Goal: Book appointment/travel/reservation

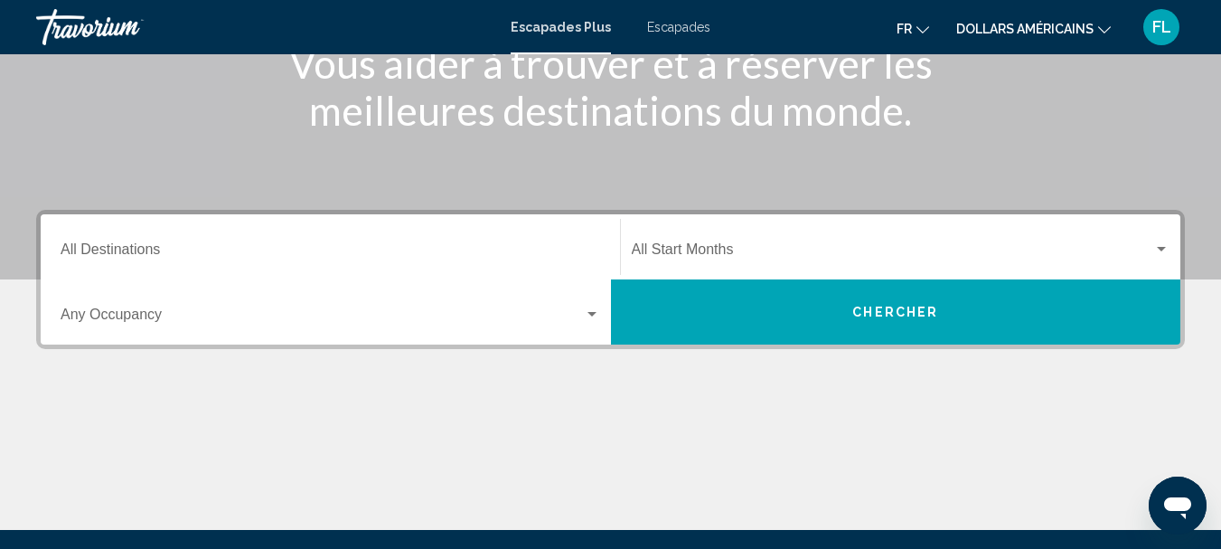
scroll to position [276, 0]
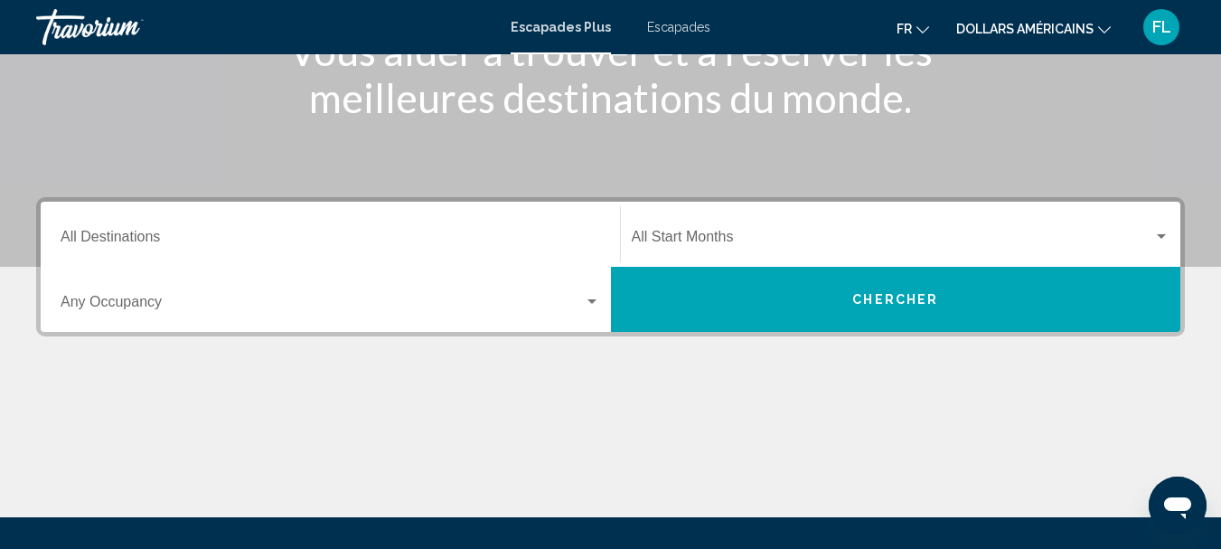
click at [888, 297] on span "Chercher" at bounding box center [895, 300] width 86 height 14
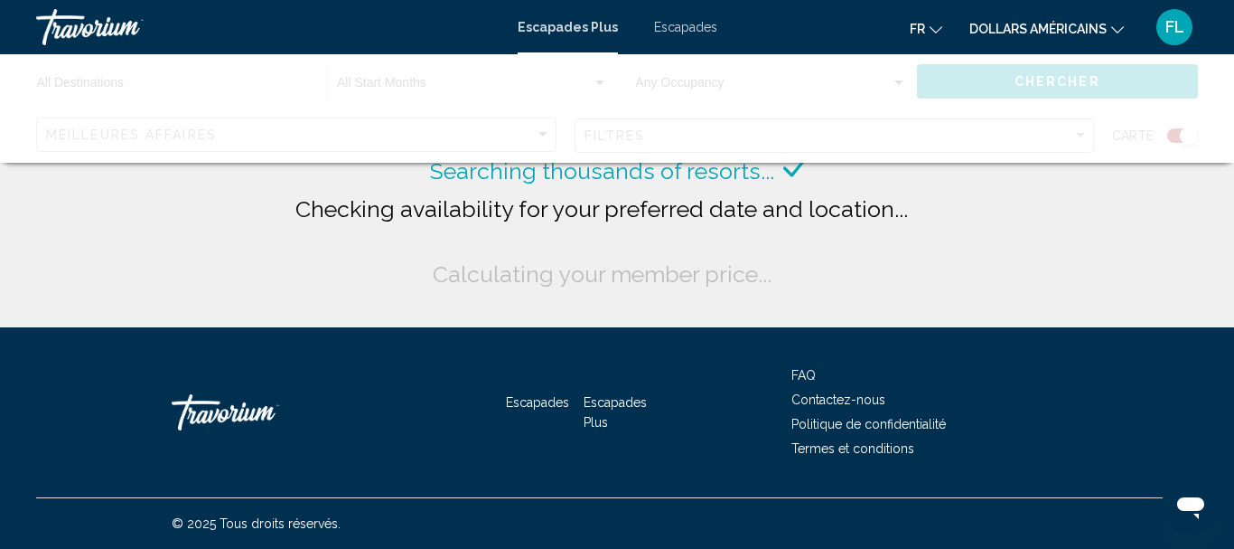
click at [690, 30] on font "Escapades" at bounding box center [685, 27] width 63 height 14
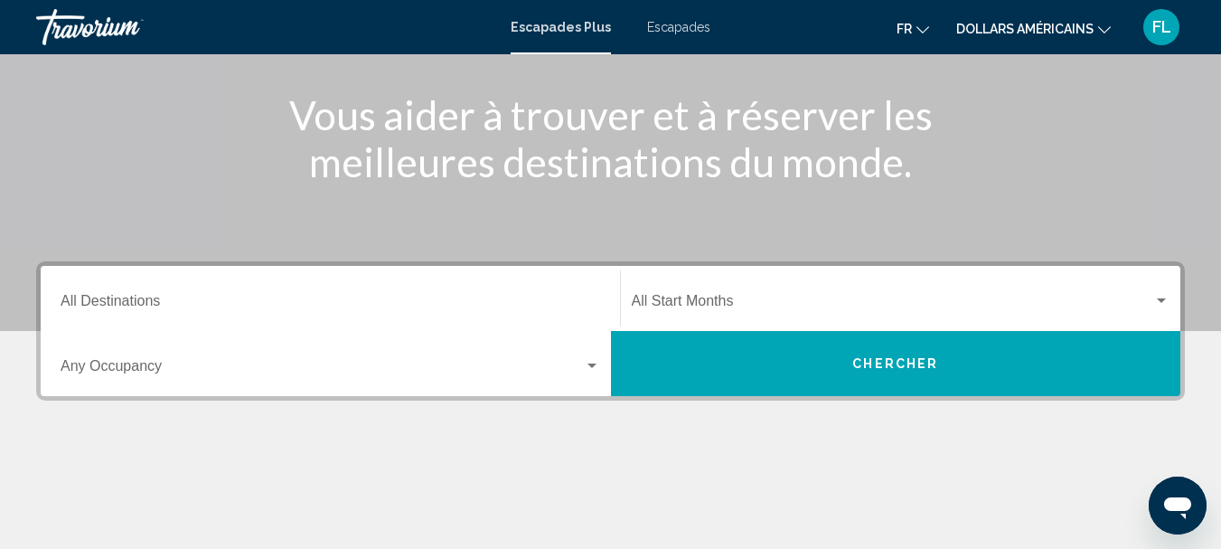
scroll to position [236, 0]
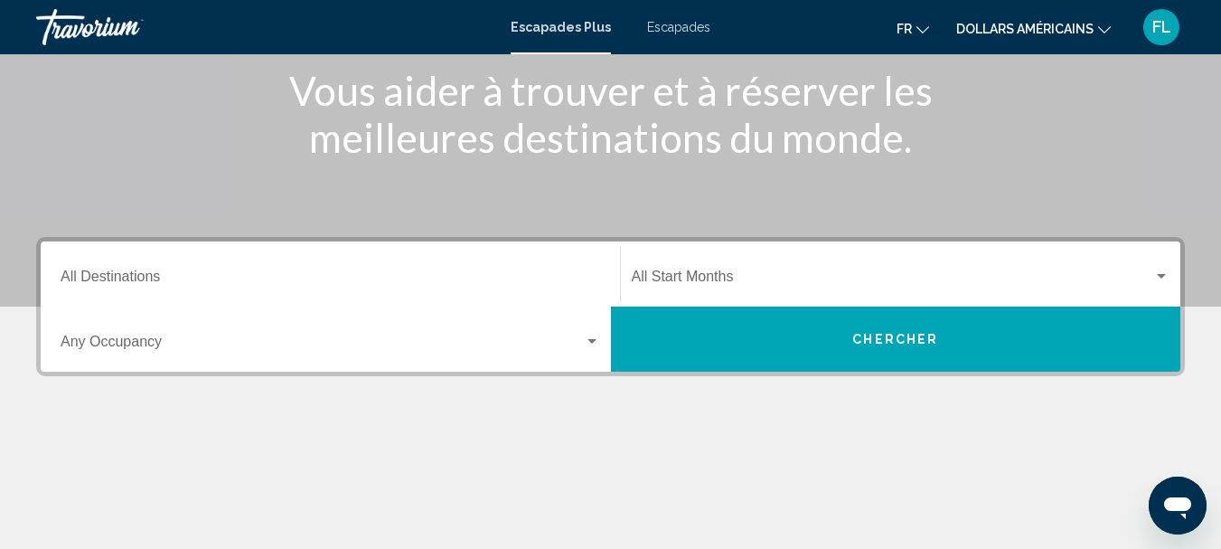
click at [591, 336] on div "Widget de recherche" at bounding box center [592, 341] width 16 height 14
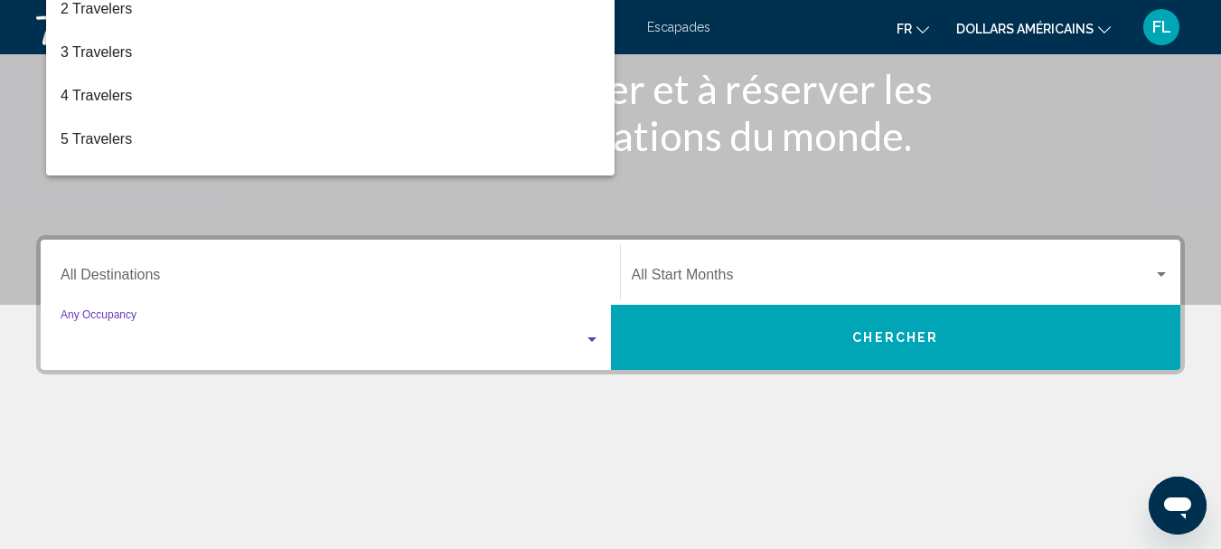
scroll to position [414, 0]
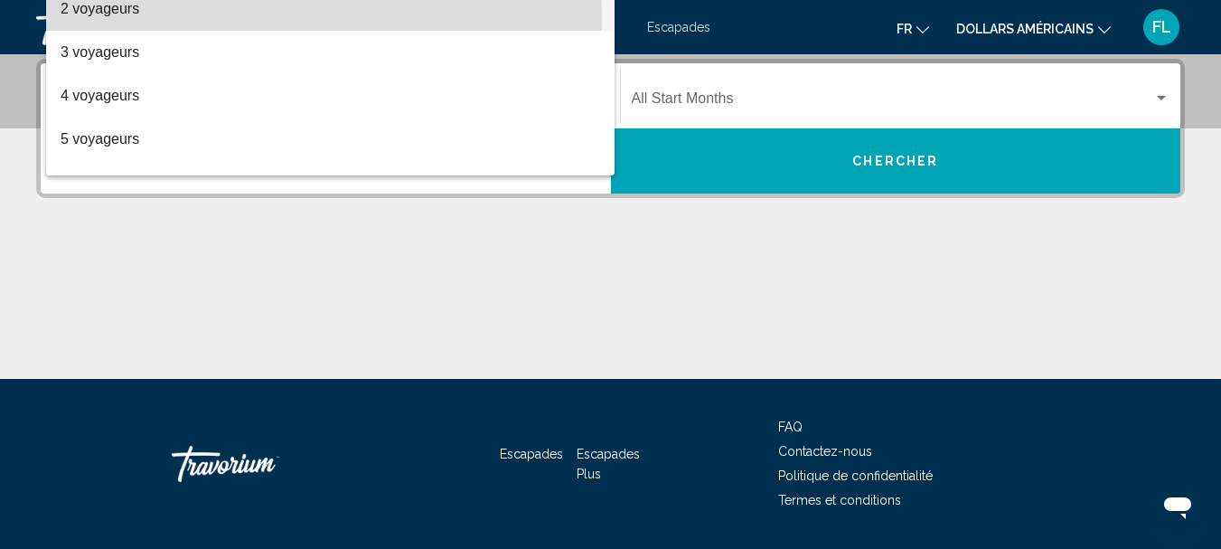
click at [129, 23] on span "2 voyageurs" at bounding box center [330, 8] width 539 height 43
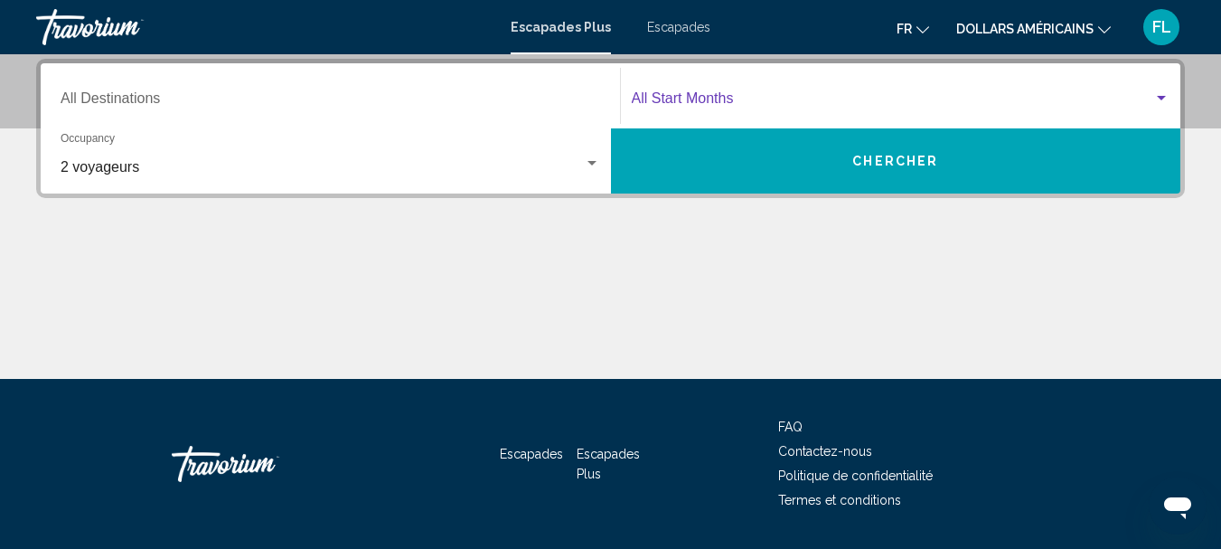
click at [1159, 103] on div "Widget de recherche" at bounding box center [1161, 98] width 16 height 14
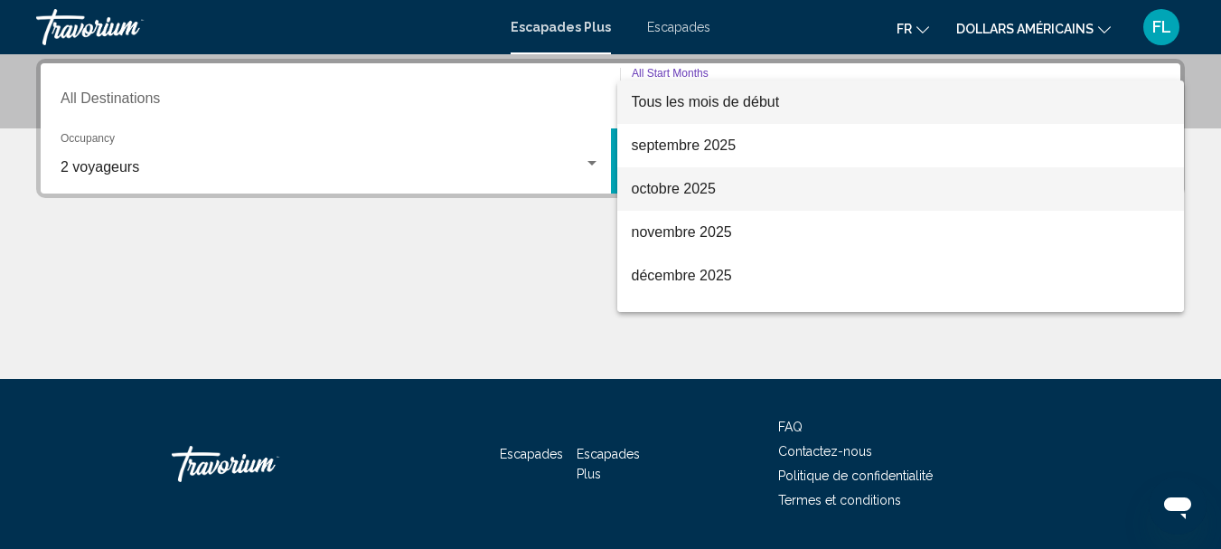
click at [701, 186] on font "octobre 2025" at bounding box center [674, 188] width 84 height 15
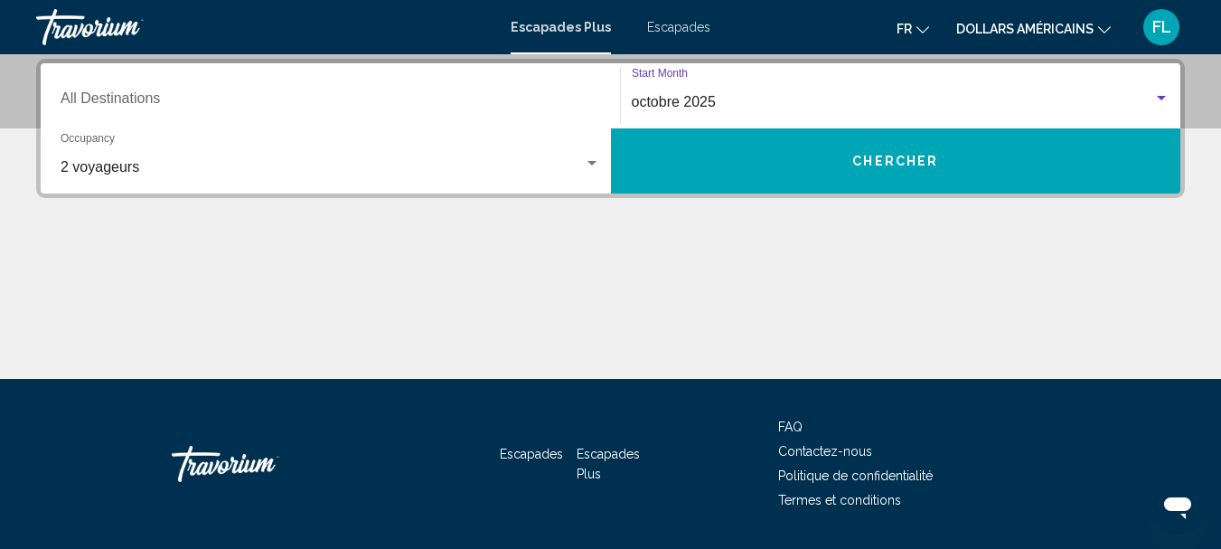
click at [159, 95] on input "Destination All Destinations" at bounding box center [330, 102] width 539 height 16
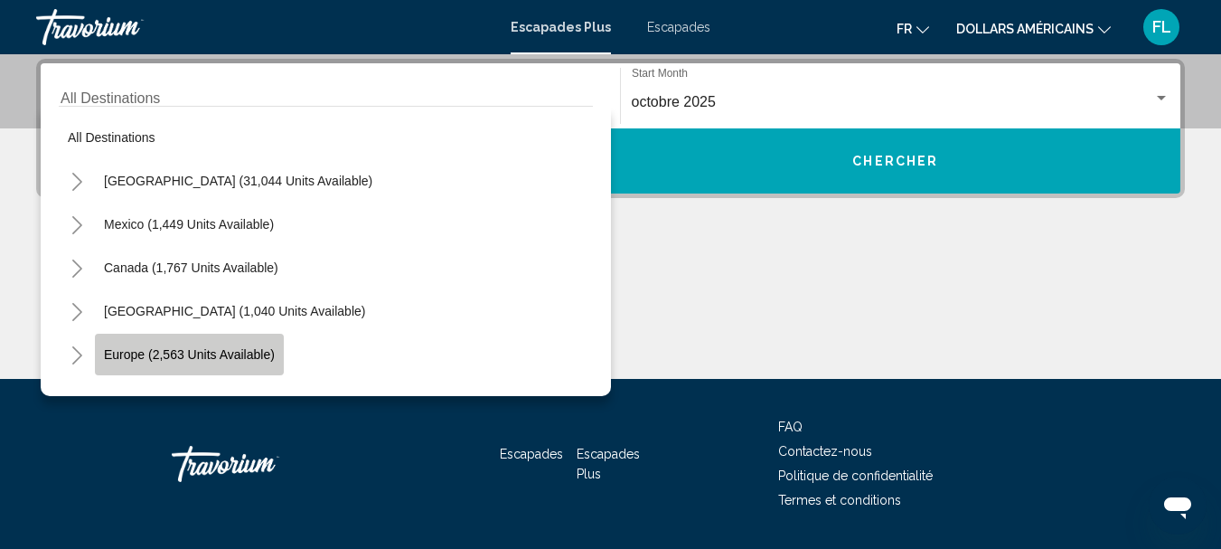
click at [188, 341] on button "Europe (2,563 units available)" at bounding box center [189, 354] width 189 height 42
type input "**********"
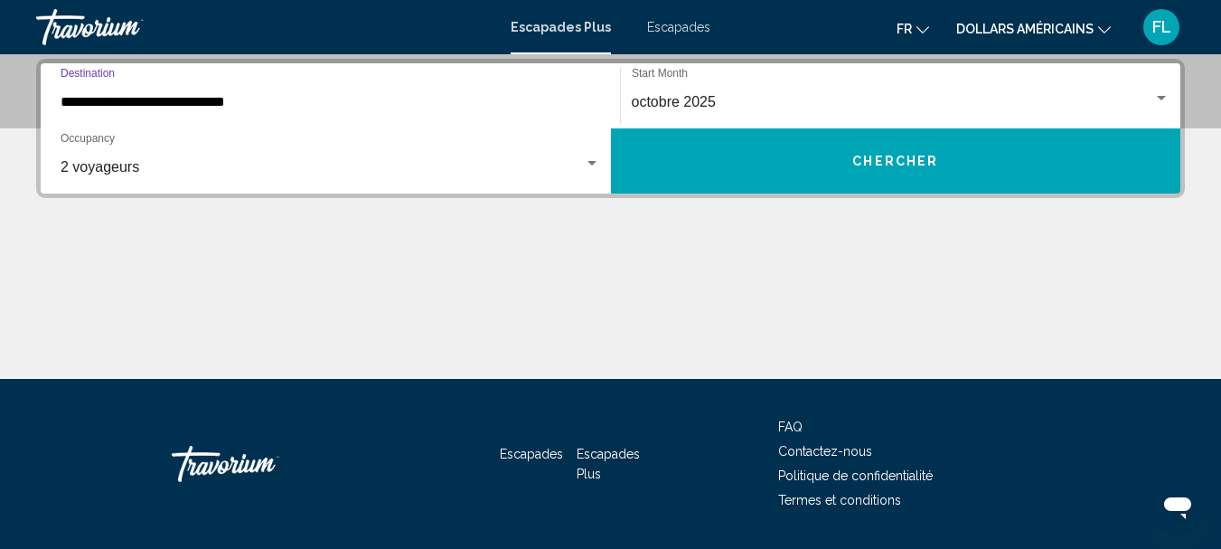
click at [856, 154] on span "Chercher" at bounding box center [895, 160] width 86 height 14
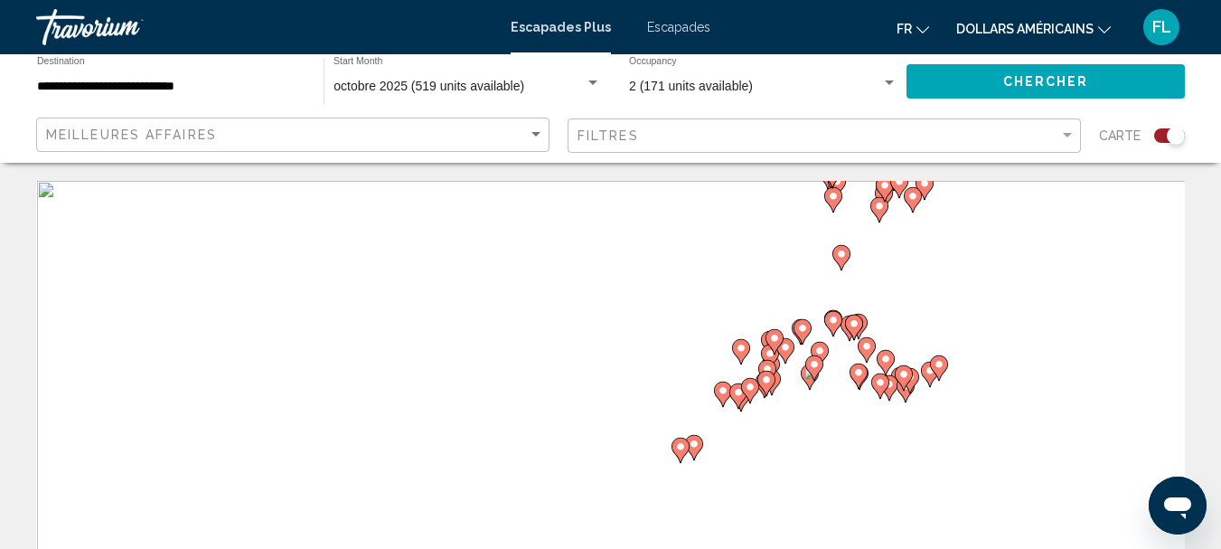
click at [841, 259] on icon "Contenu principal" at bounding box center [840, 257] width 16 height 23
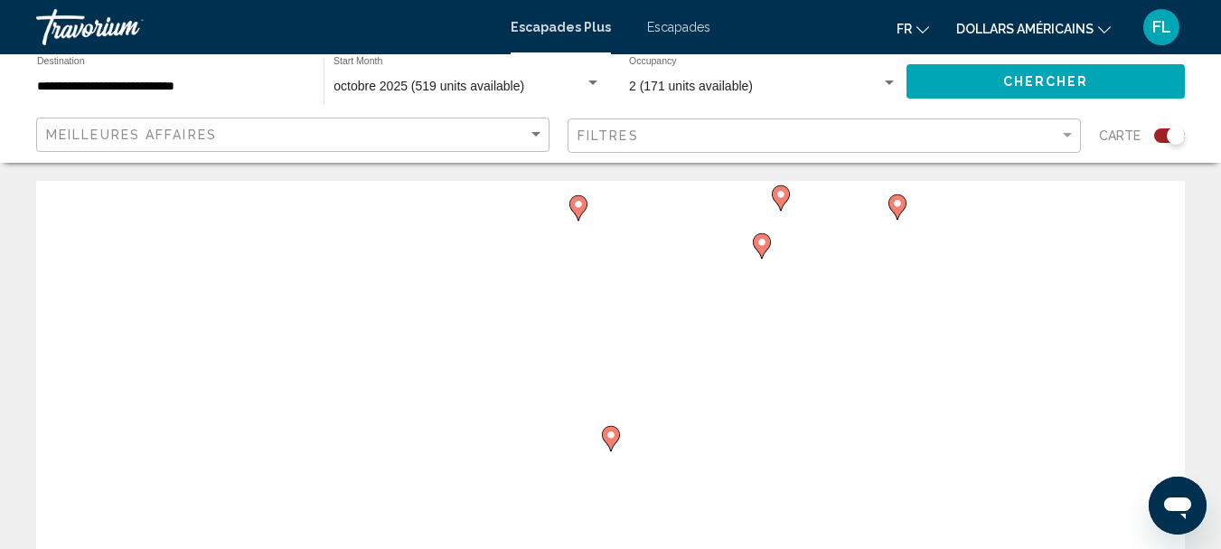
click at [608, 432] on image "Contenu principal" at bounding box center [610, 434] width 11 height 11
type input "**********"
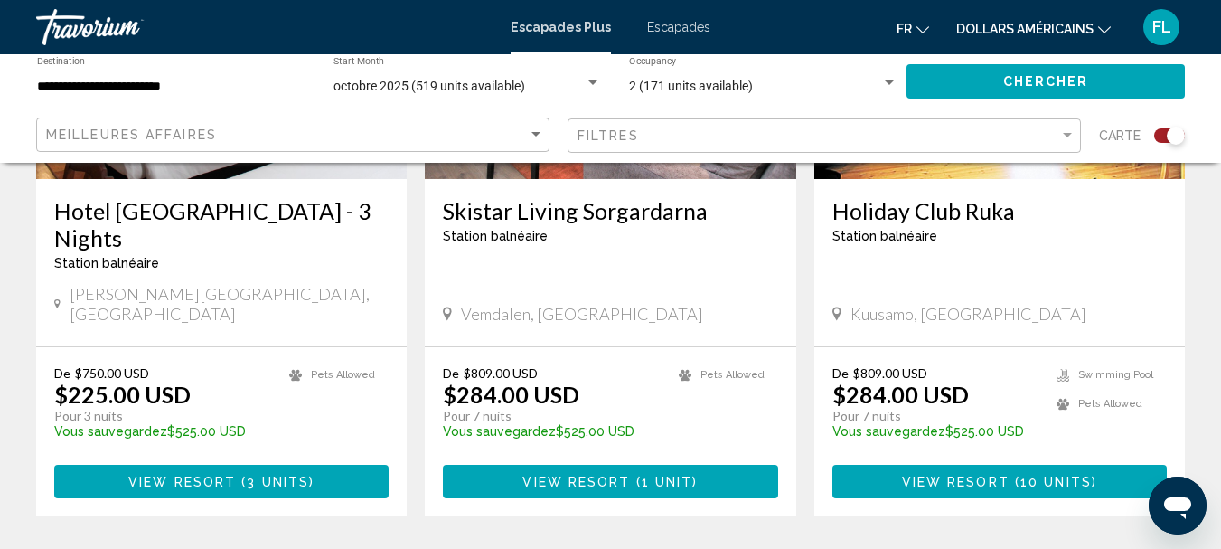
scroll to position [2838, 0]
